Goal: Task Accomplishment & Management: Use online tool/utility

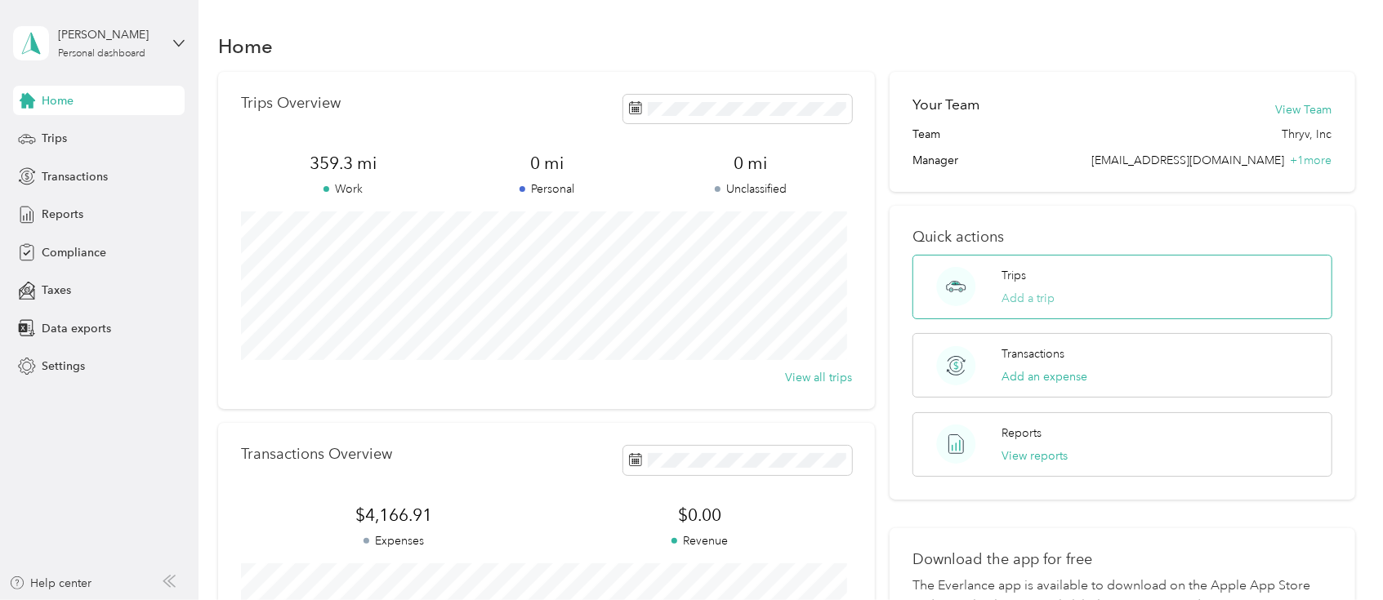
click at [1038, 300] on button "Add a trip" at bounding box center [1028, 298] width 53 height 17
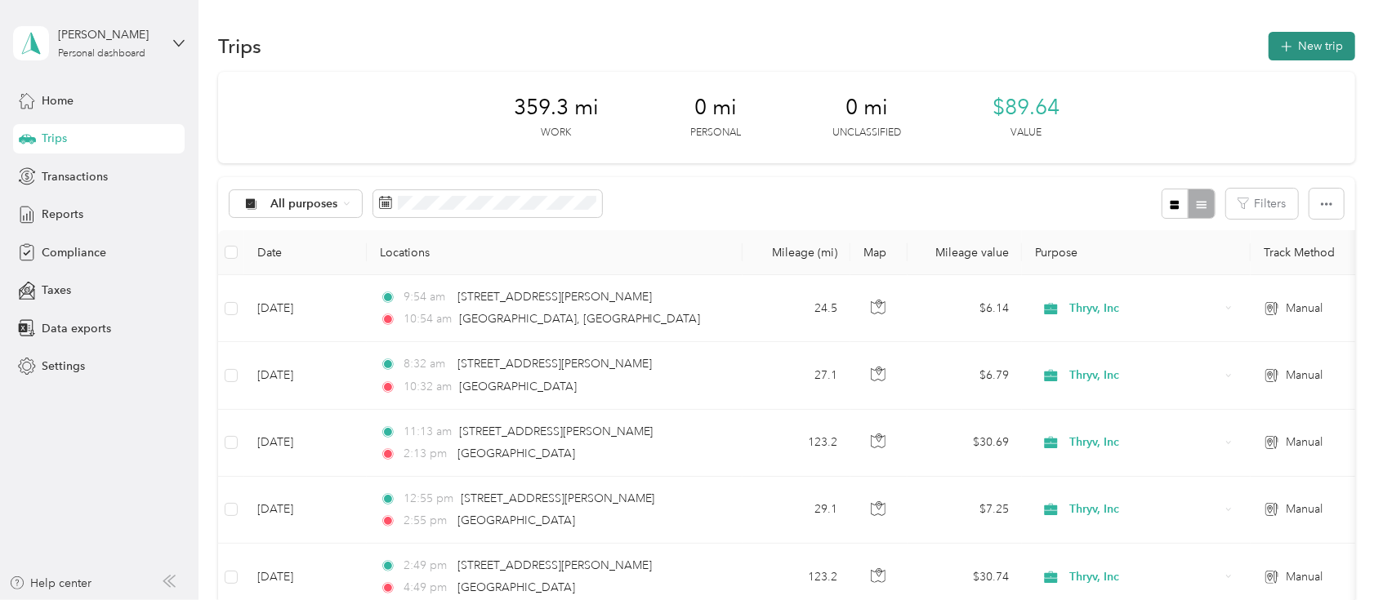
click at [1314, 42] on button "New trip" at bounding box center [1312, 46] width 87 height 29
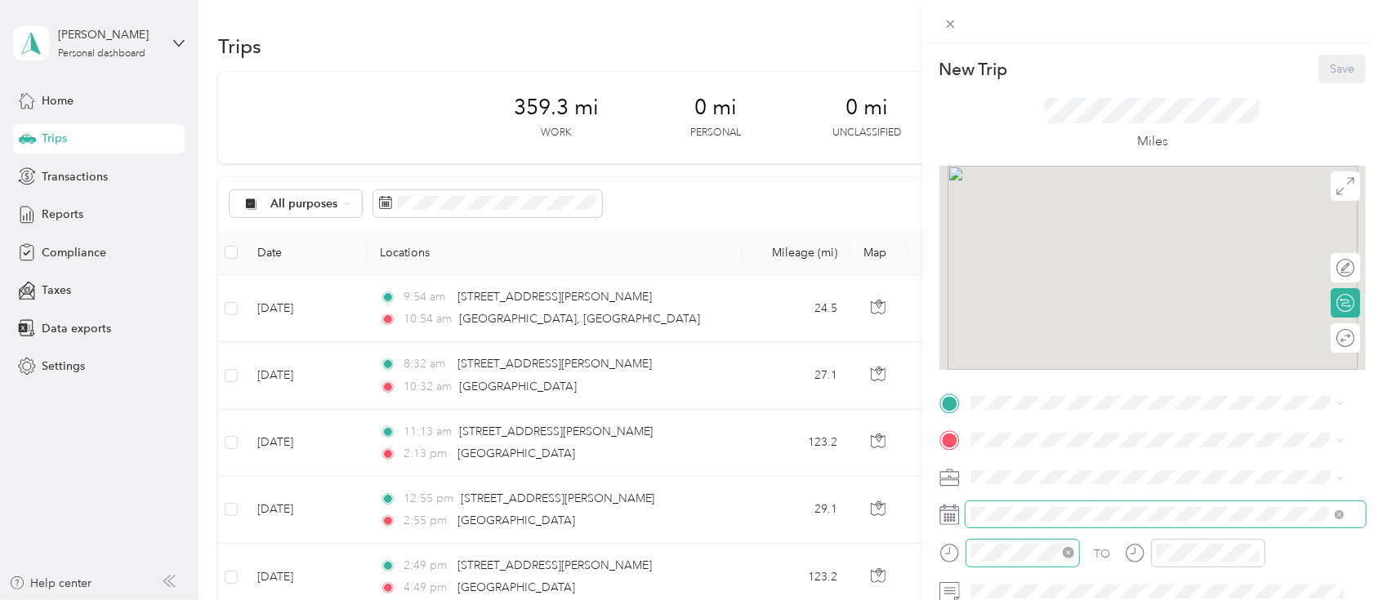
scroll to position [136, 0]
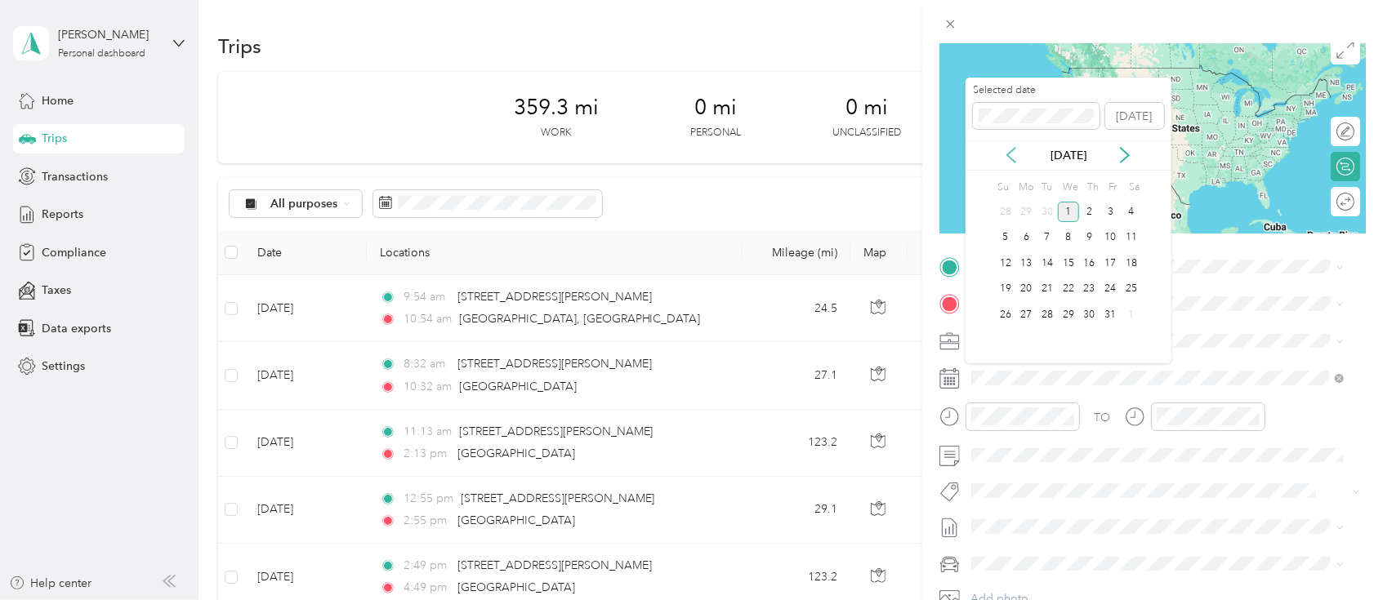
click at [1011, 155] on icon at bounding box center [1011, 155] width 16 height 16
click at [1070, 258] on div "17" at bounding box center [1068, 263] width 21 height 20
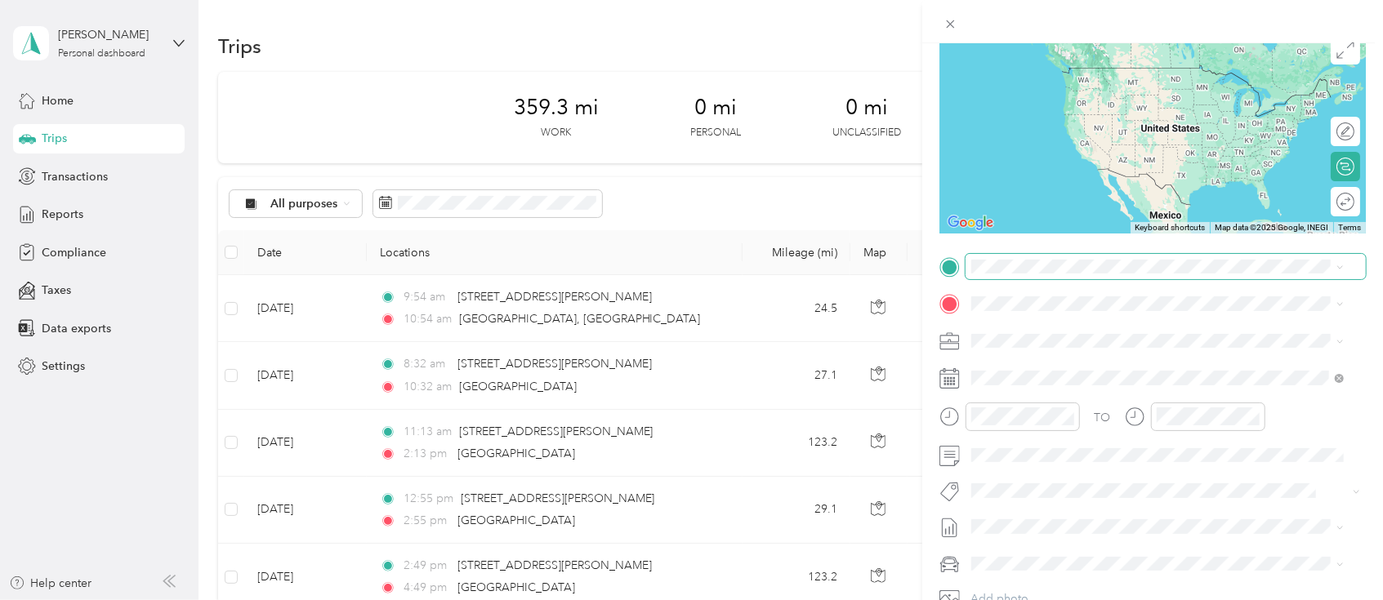
click at [1005, 600] on div "New Trip Save This trip cannot be edited because it is either under review, app…" at bounding box center [687, 600] width 1375 height 0
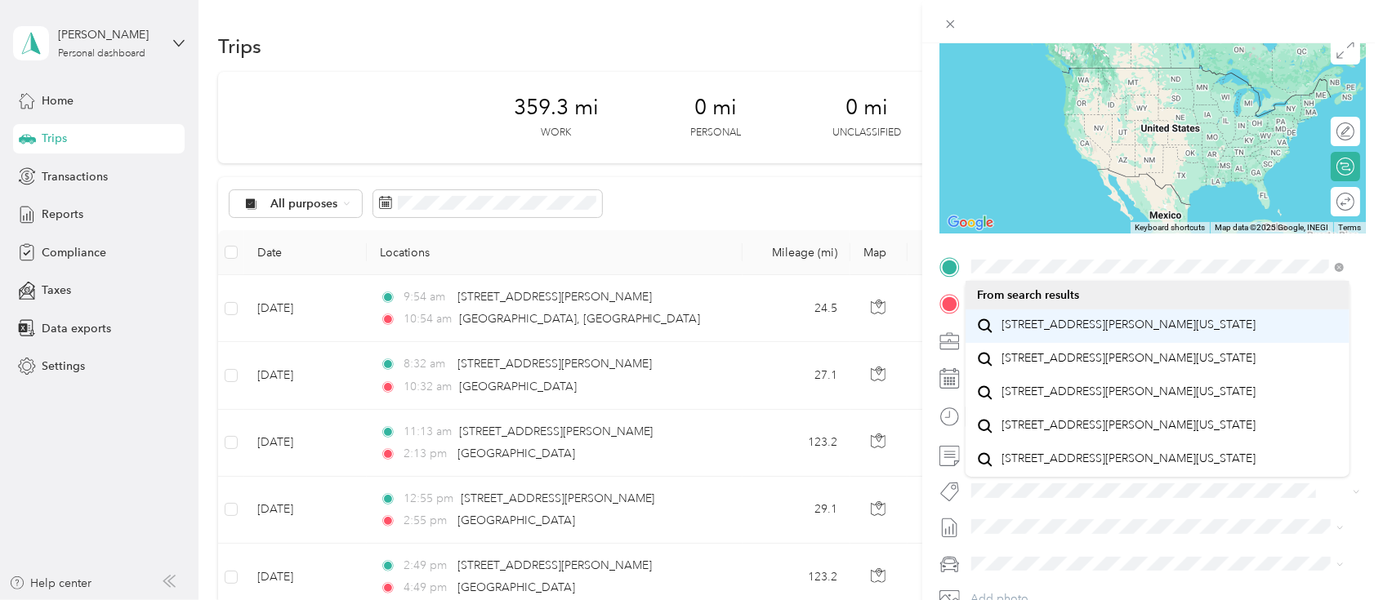
click at [1050, 322] on span "[STREET_ADDRESS][PERSON_NAME][US_STATE]" at bounding box center [1129, 325] width 254 height 15
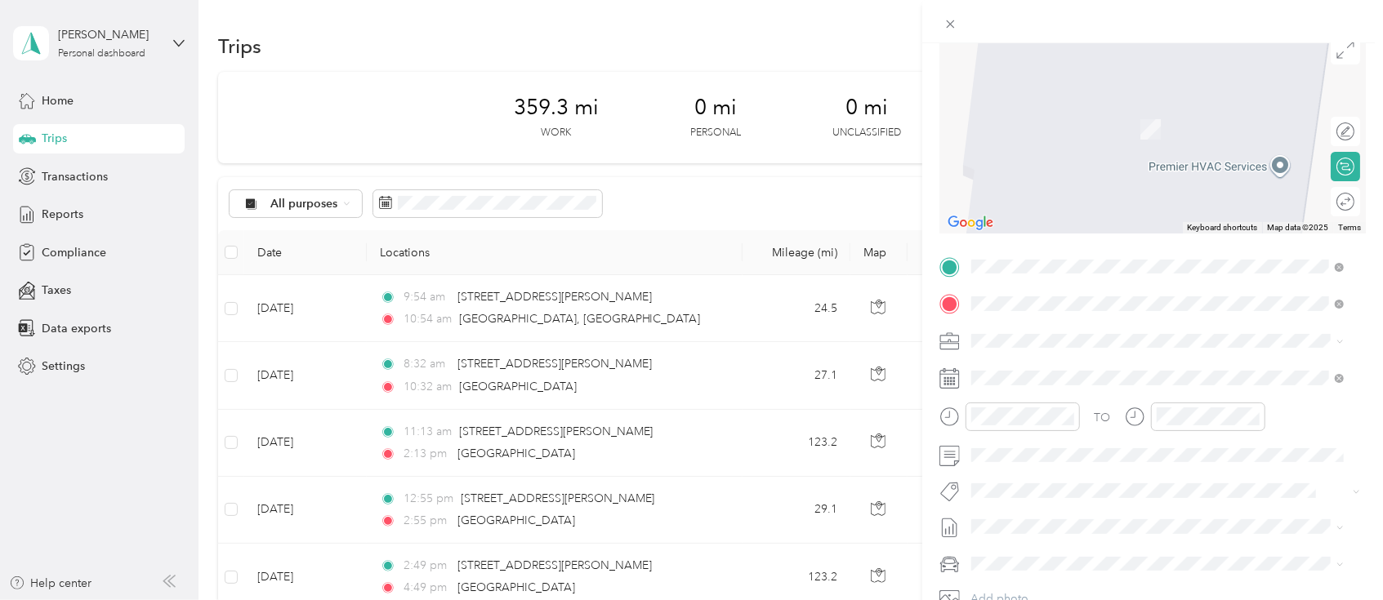
click at [1030, 364] on span "[GEOGRAPHIC_DATA] [US_STATE], [GEOGRAPHIC_DATA]" at bounding box center [1094, 369] width 184 height 29
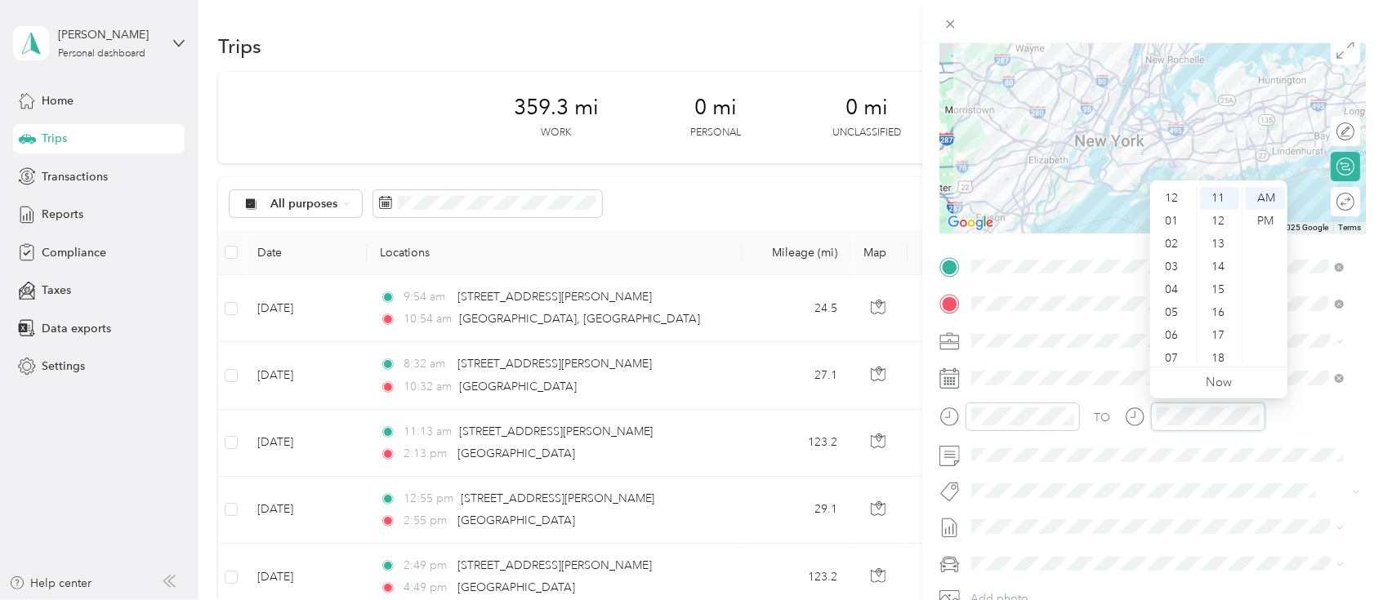
scroll to position [98, 0]
click at [1174, 352] on div "11" at bounding box center [1173, 352] width 39 height 23
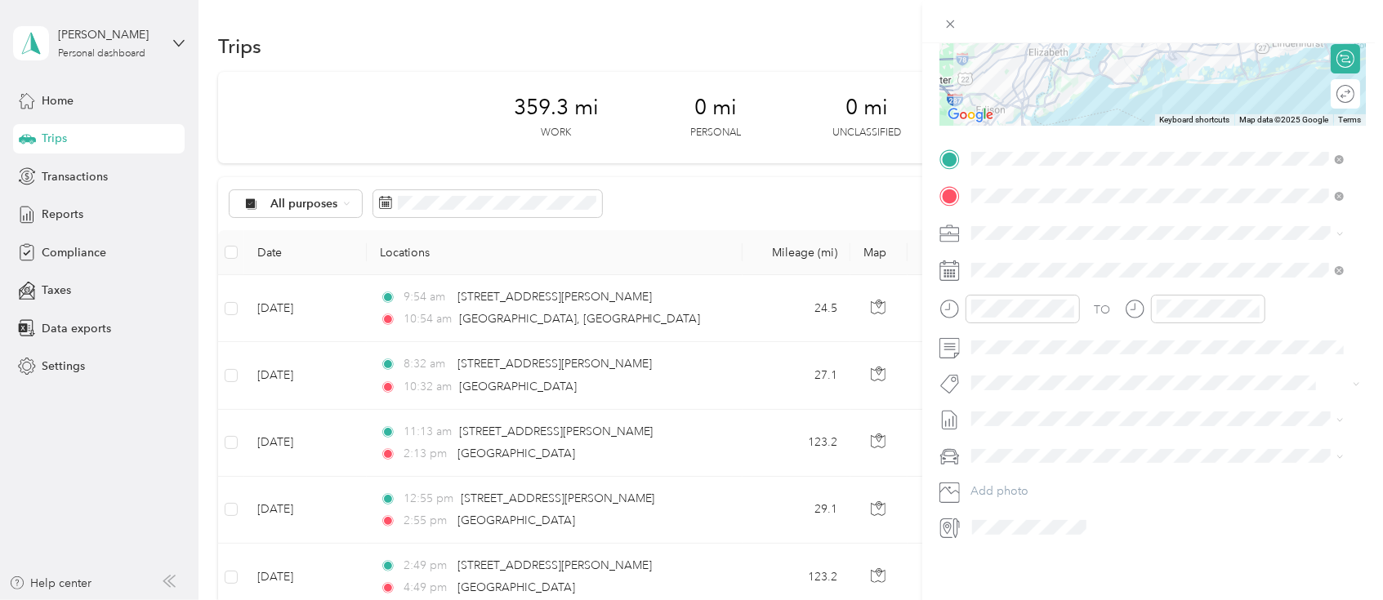
scroll to position [0, 0]
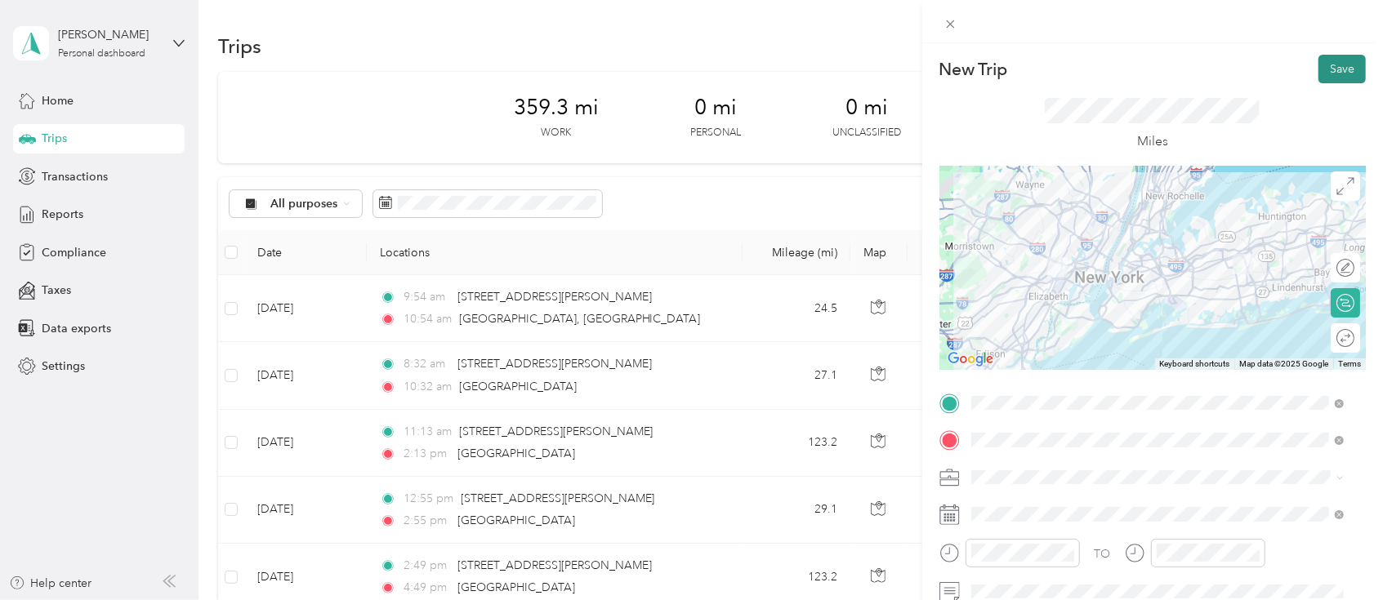
click at [1319, 75] on button "Save" at bounding box center [1342, 69] width 47 height 29
